Goal: Answer question/provide support

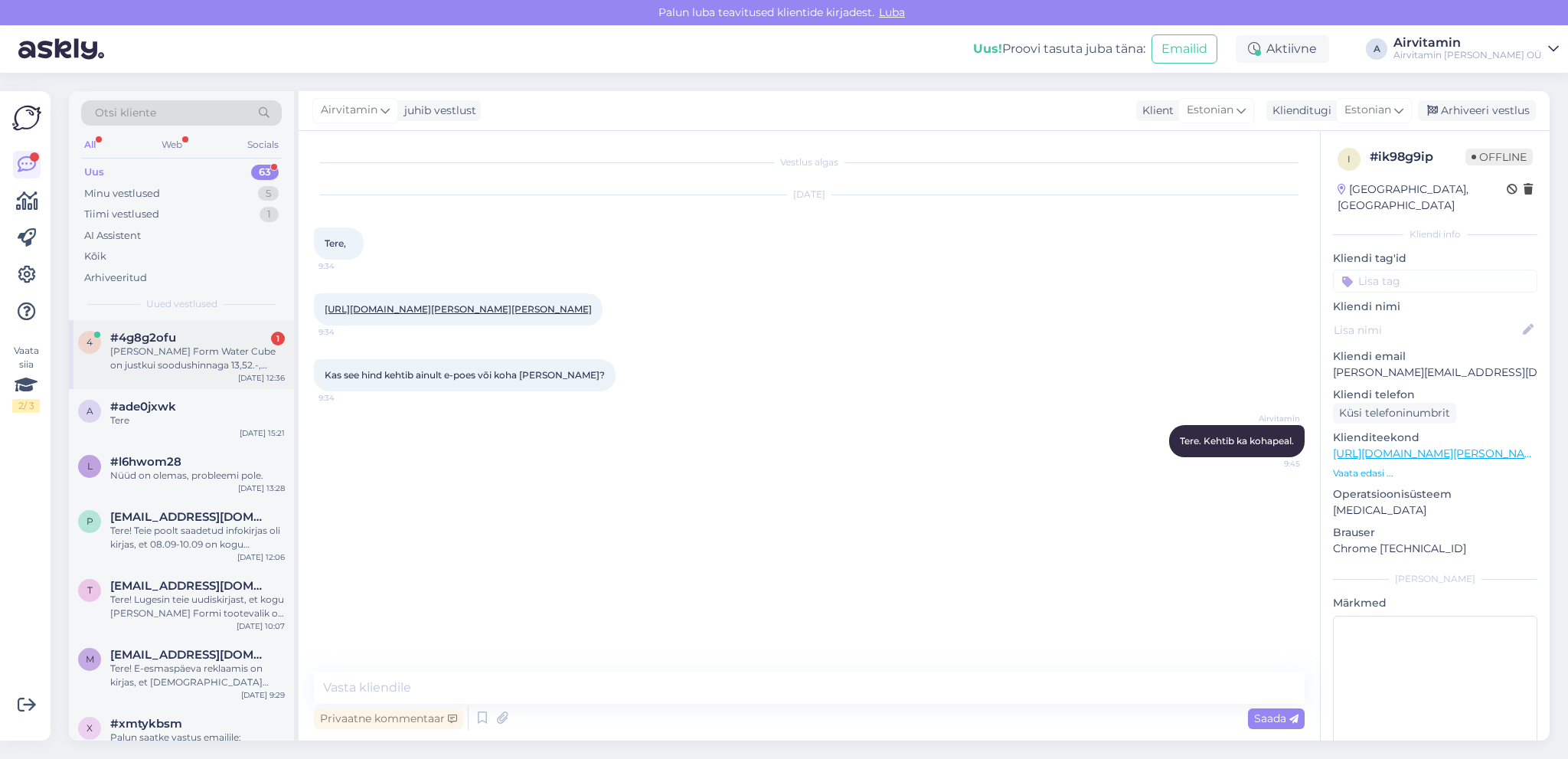
click at [158, 351] on div "[PERSON_NAME] Form Water Cube on justkui soodushinnaga 13,52.-, ostukorvis on h…" at bounding box center [198, 358] width 174 height 27
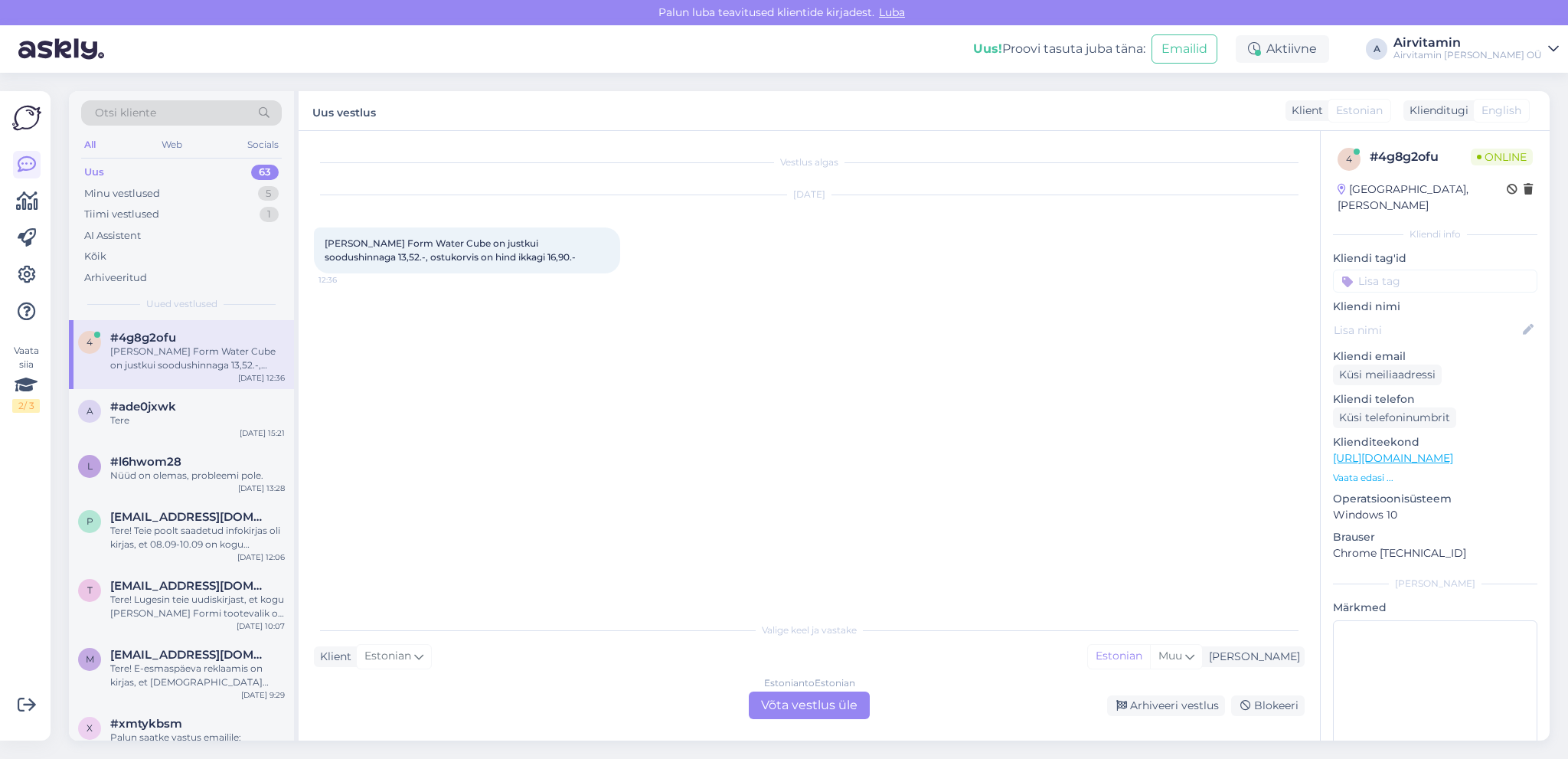
click at [818, 700] on div "Estonian to Estonian Võta vestlus üle" at bounding box center [809, 705] width 121 height 27
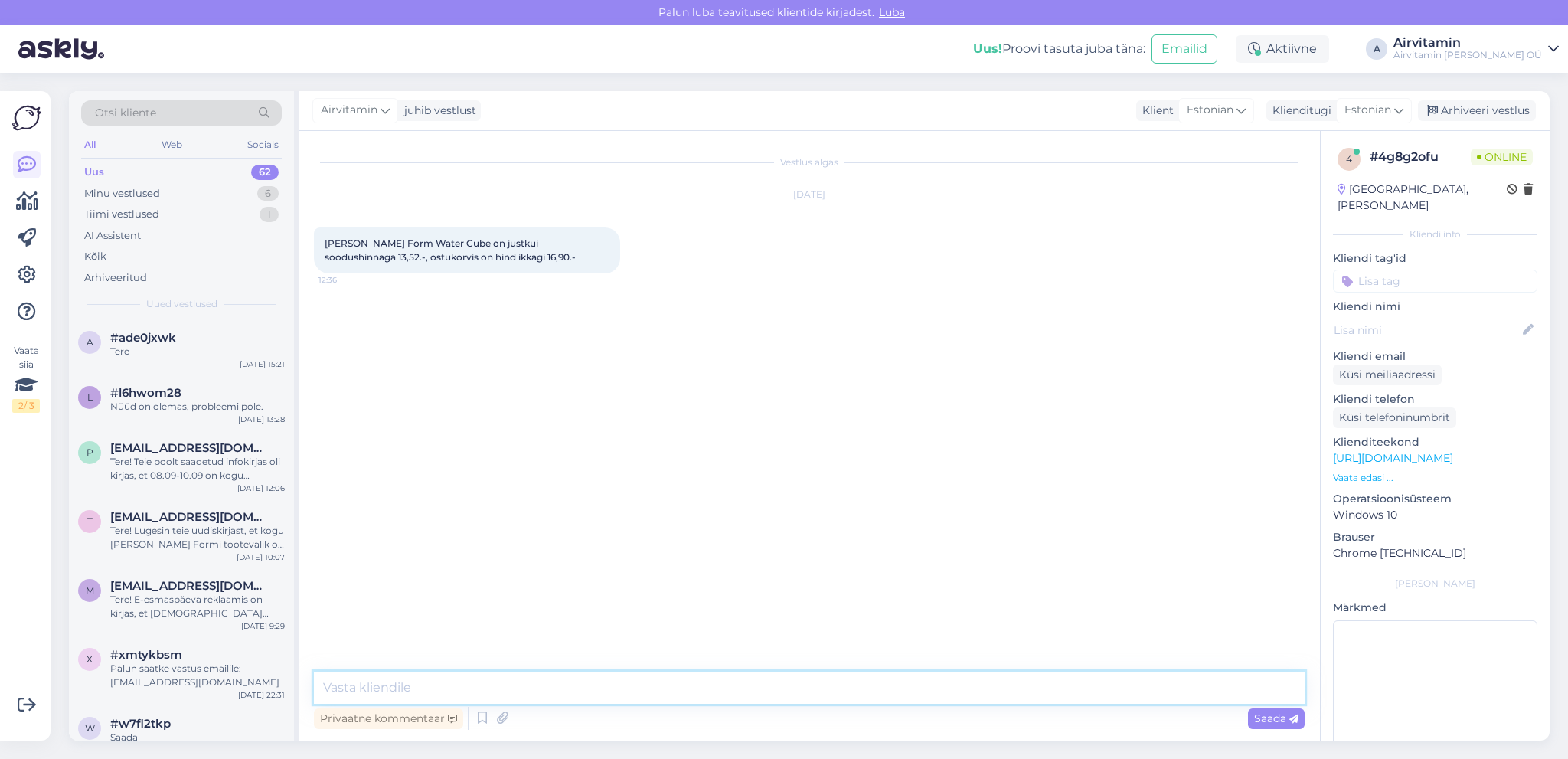
click at [421, 685] on textarea at bounding box center [809, 686] width 990 height 32
type textarea "Tere. Soodustus oli hommikul kella kümneni. Soodushinnaga saate kohapeal osta, …"
click at [1279, 720] on span "Saada" at bounding box center [1276, 717] width 44 height 14
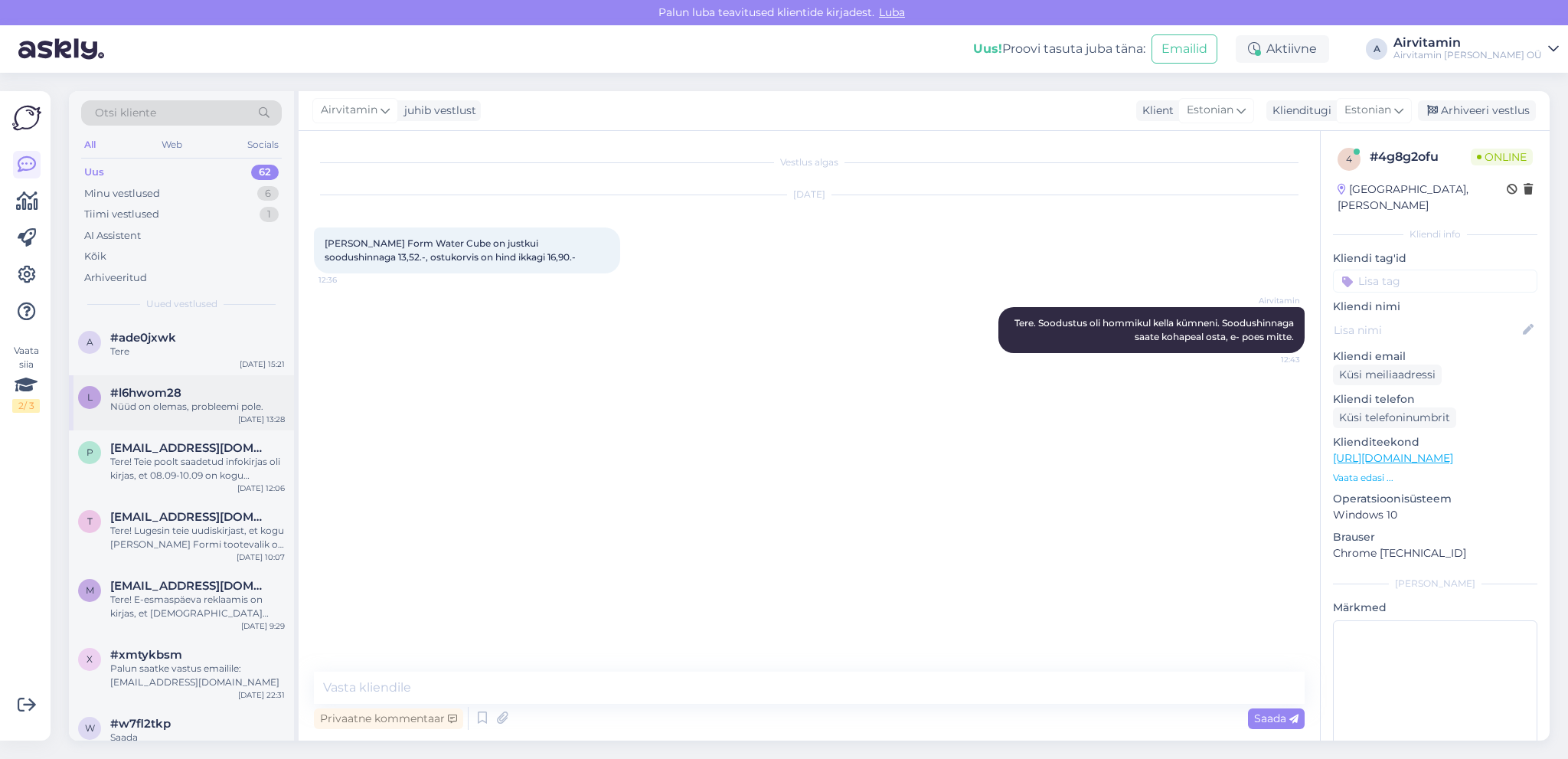
click at [173, 396] on span "#l6hwom28" at bounding box center [146, 392] width 72 height 14
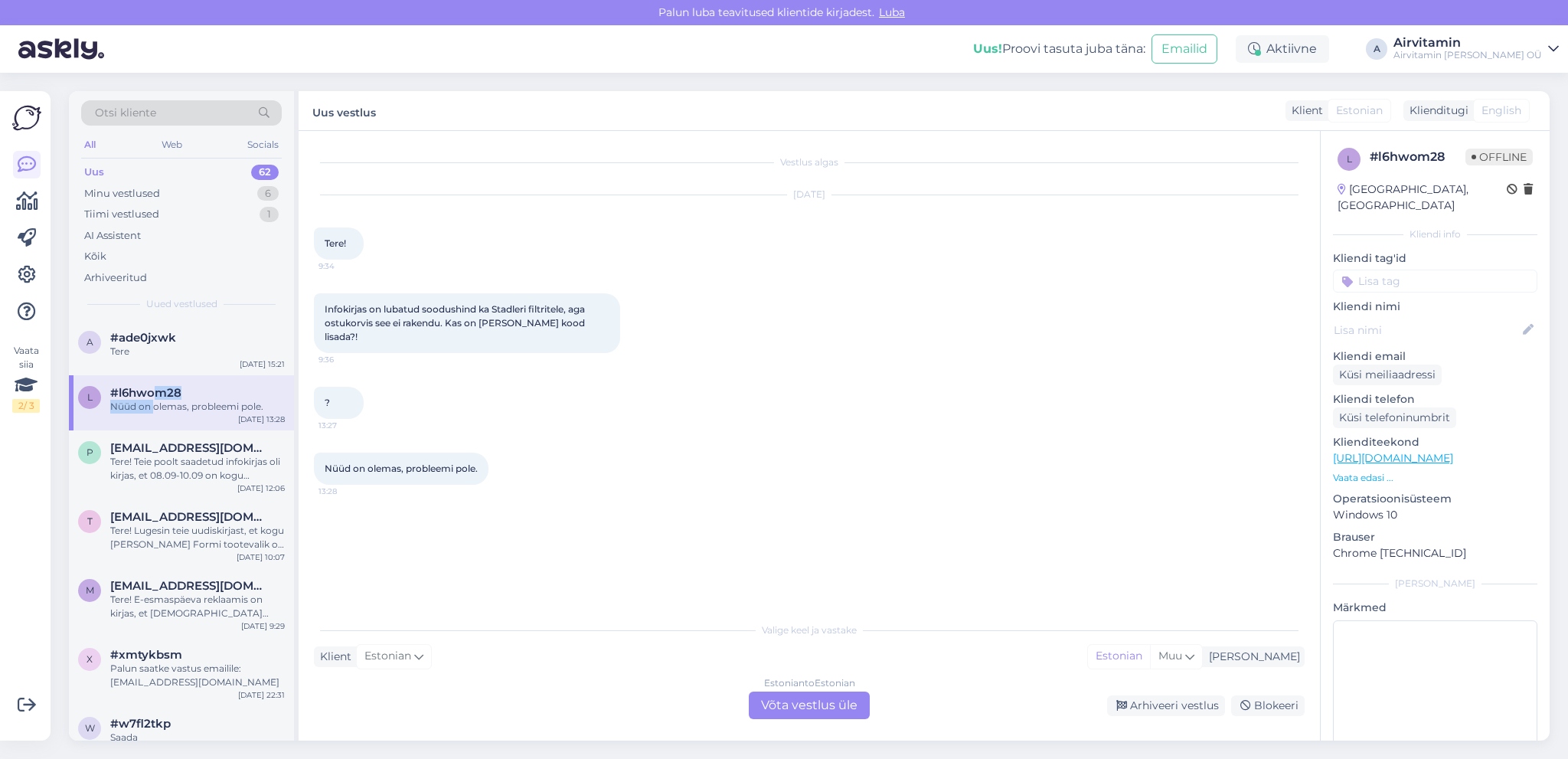
click at [157, 400] on div "Nüüd on olemas, probleemi pole." at bounding box center [198, 406] width 174 height 14
click at [231, 401] on div "Nüüd on olemas, probleemi pole." at bounding box center [198, 406] width 174 height 14
